Goal: Contribute content

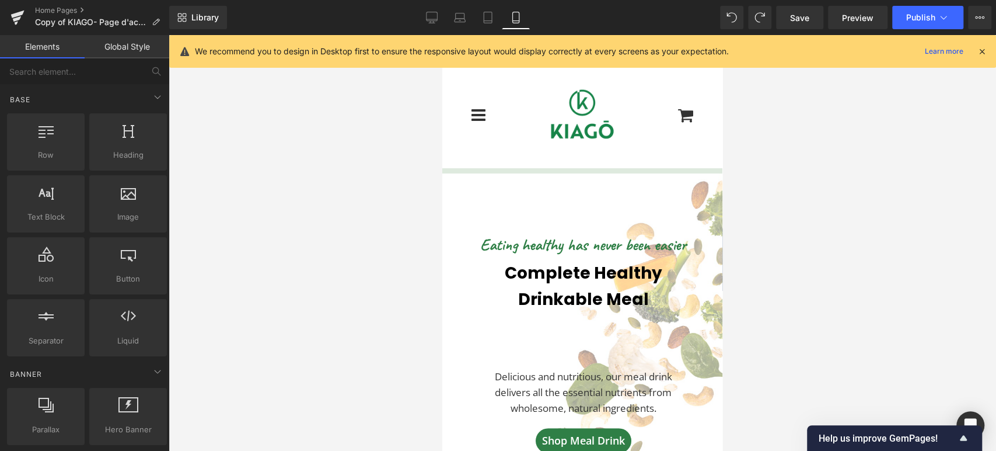
scroll to position [3452, 270]
click at [56, 9] on link "Home Pages" at bounding box center [102, 10] width 134 height 9
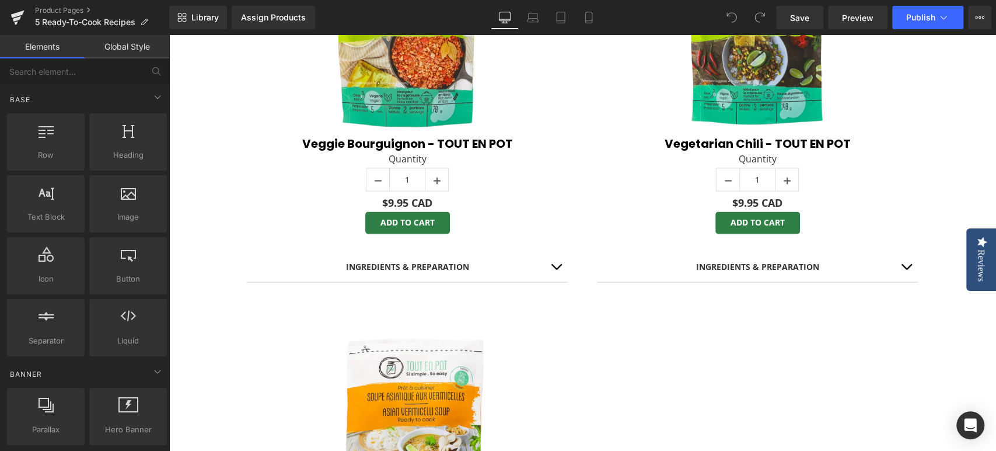
scroll to position [1232, 0]
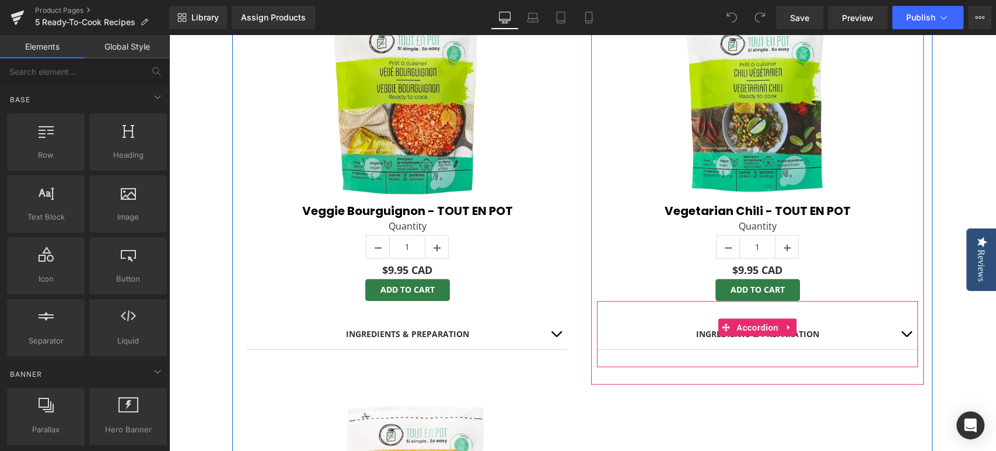
click at [750, 327] on div "INGREDIENTS & PREPARATION Text Block" at bounding box center [757, 333] width 274 height 13
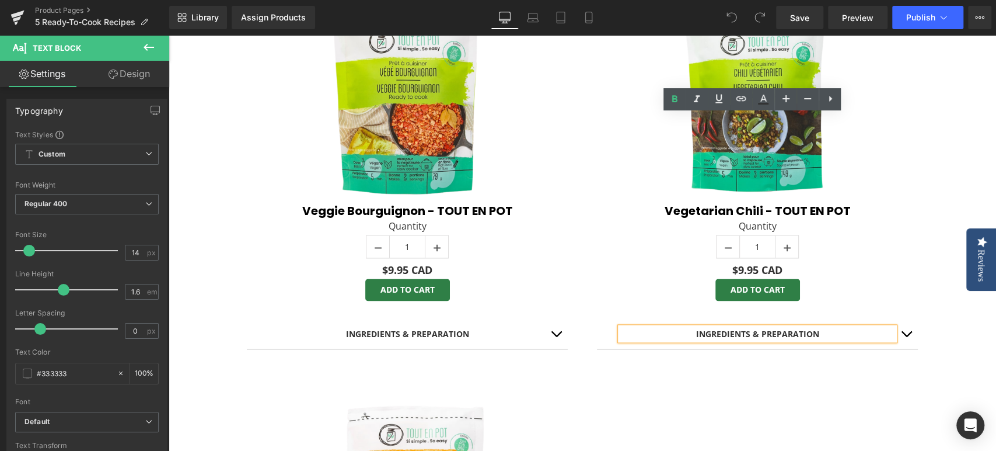
click at [903, 318] on button "button" at bounding box center [906, 333] width 23 height 30
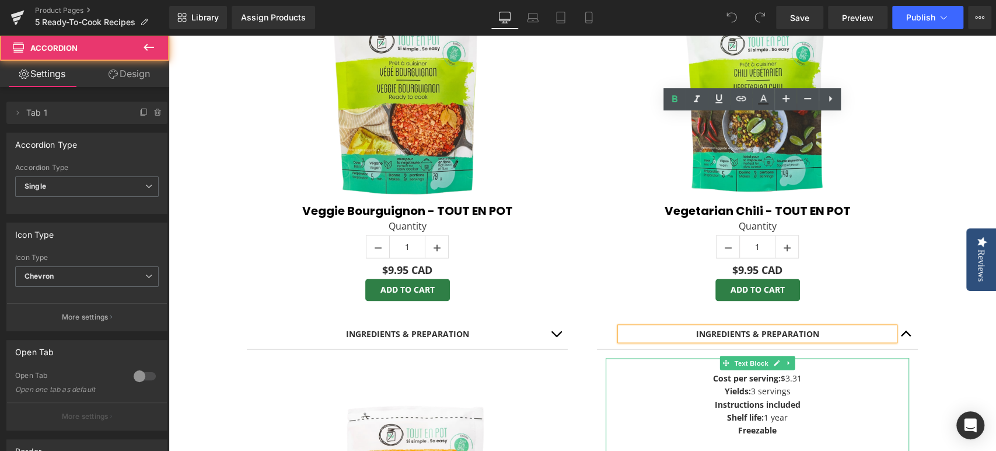
click at [796, 358] on p "x-tinymce/html -->" at bounding box center [757, 364] width 303 height 13
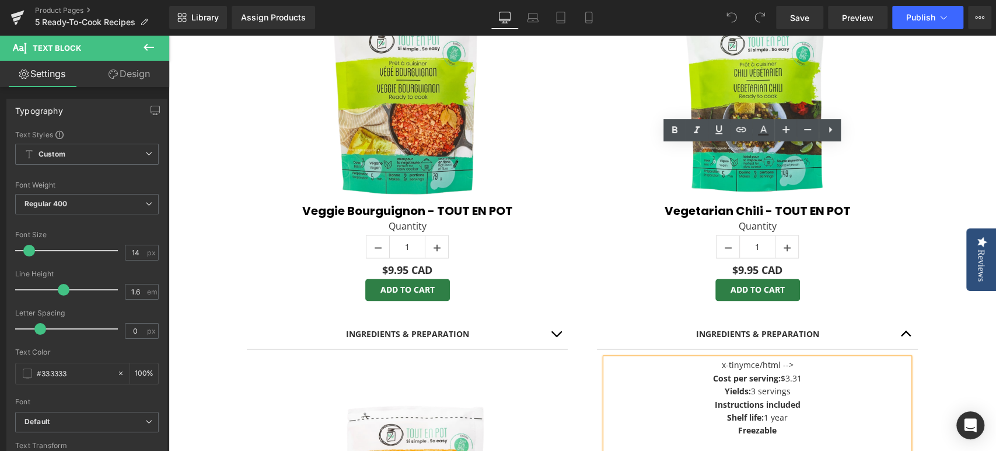
drag, startPoint x: 793, startPoint y: 154, endPoint x: 689, endPoint y: 153, distance: 104.5
click at [689, 358] on p "x-tinymce/html -->" at bounding box center [757, 364] width 303 height 13
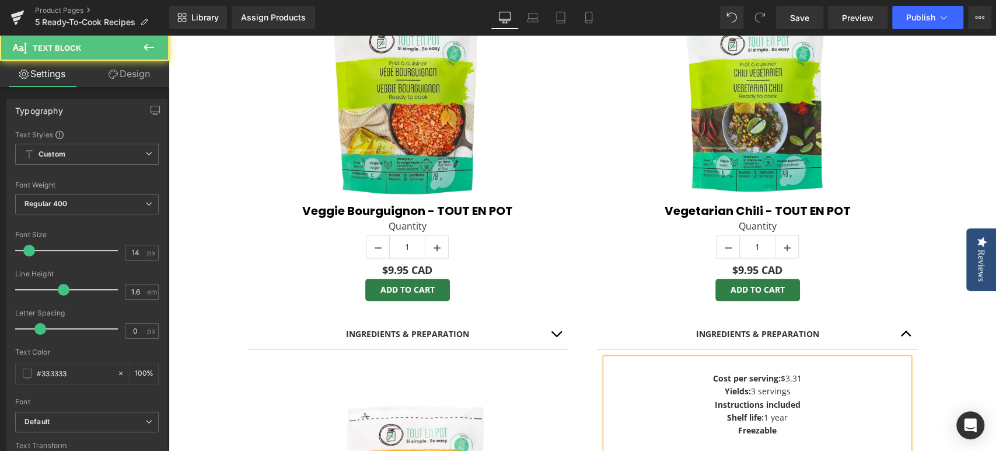
click at [696, 371] on p "Cost per serving: $3.31 Yields: 3 servings Instructions included Shelf life: 1 …" at bounding box center [757, 403] width 303 height 65
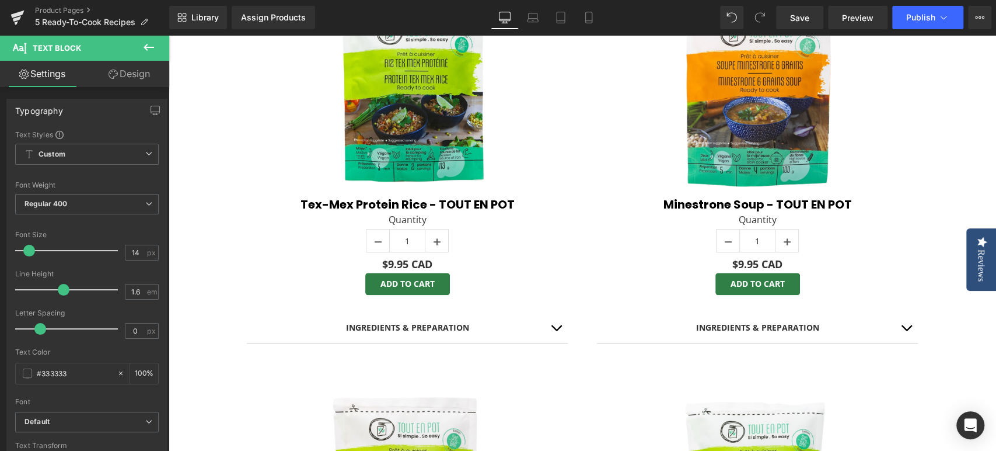
scroll to position [843, 0]
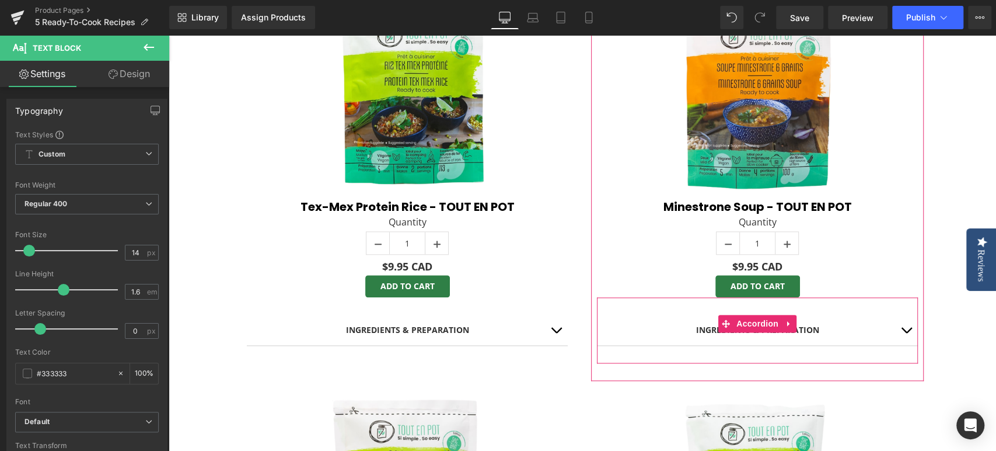
click at [900, 315] on button "button" at bounding box center [906, 330] width 23 height 30
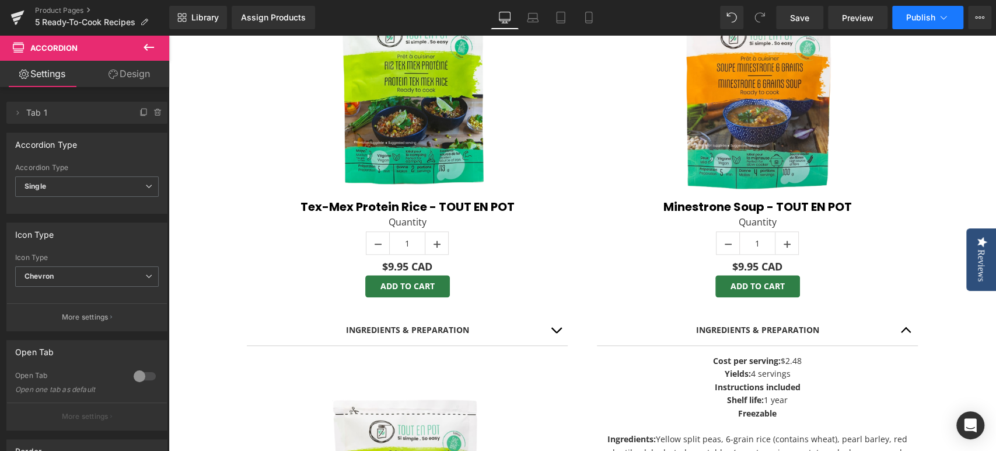
click at [931, 19] on span "Publish" at bounding box center [920, 17] width 29 height 9
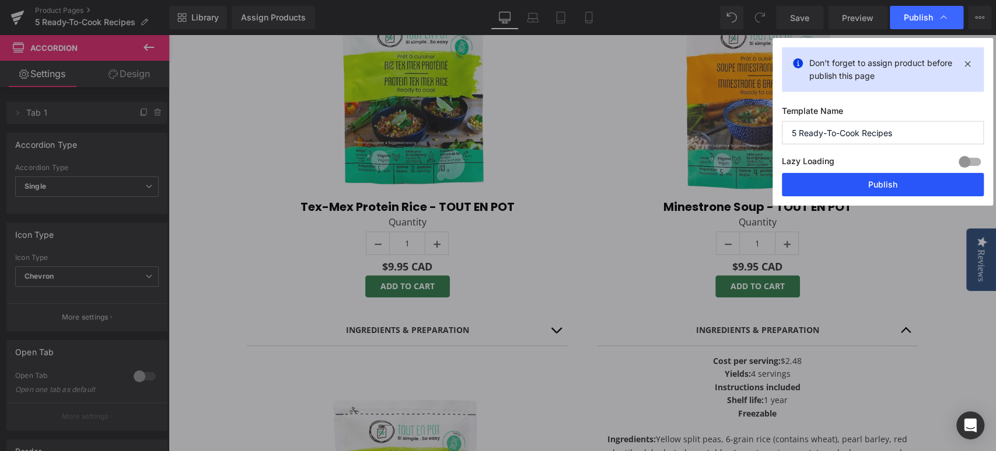
click at [856, 185] on button "Publish" at bounding box center [883, 184] width 202 height 23
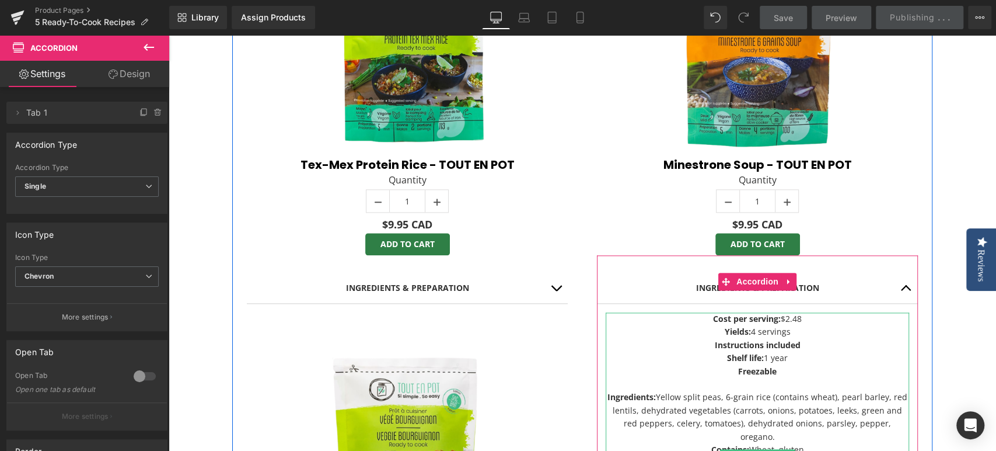
scroll to position [907, 0]
